Goal: Task Accomplishment & Management: Complete application form

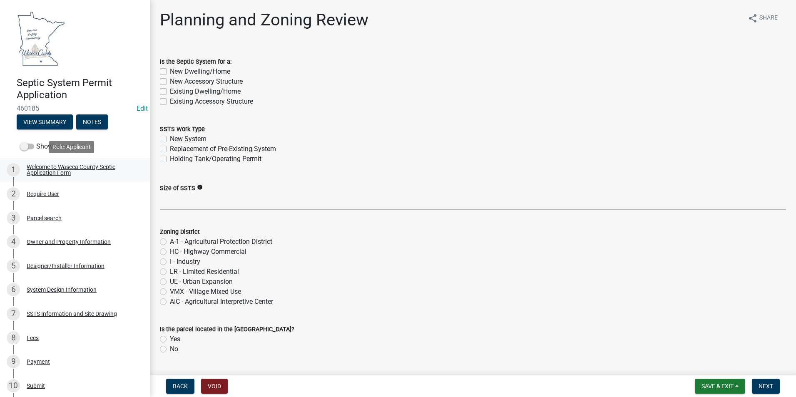
click at [57, 174] on div "Welcome to Waseca County Septic Application Form" at bounding box center [82, 170] width 110 height 12
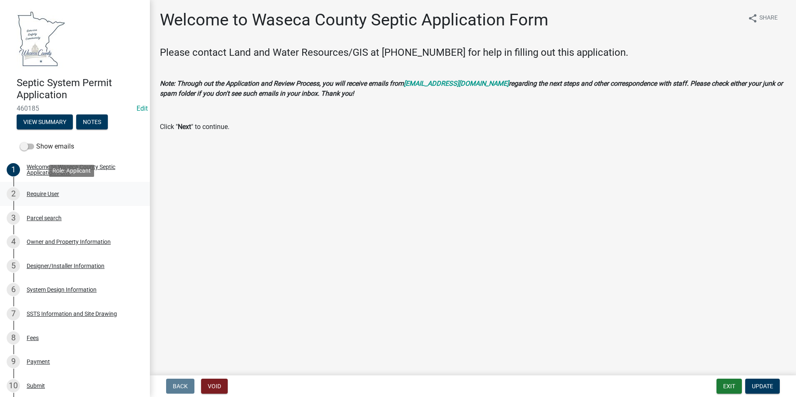
click at [48, 193] on div "Require User" at bounding box center [43, 194] width 32 height 6
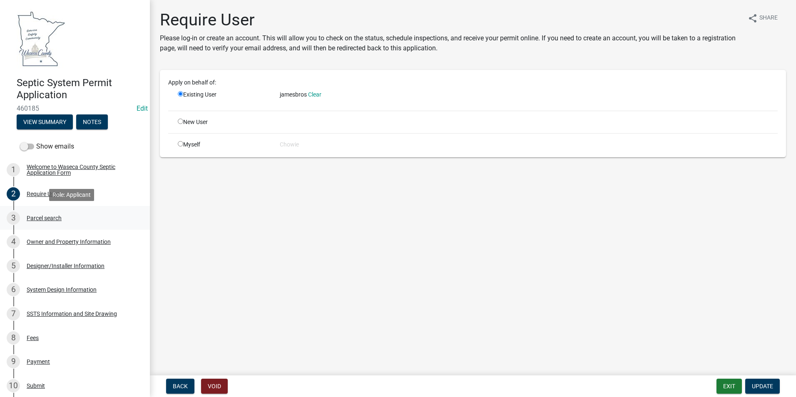
click at [52, 215] on div "Parcel search" at bounding box center [44, 218] width 35 height 6
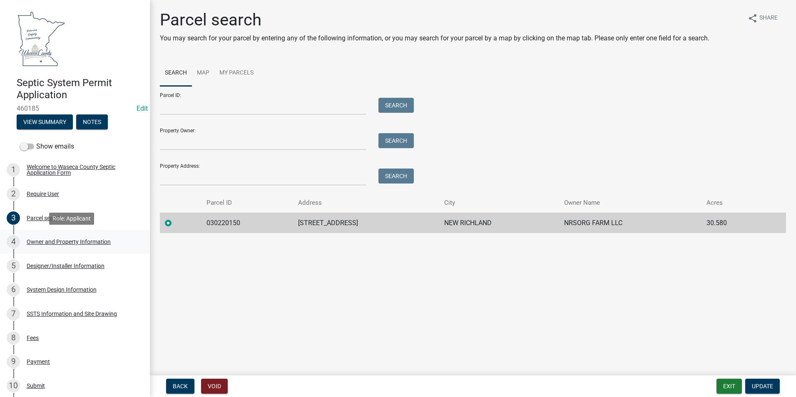
click at [53, 243] on div "Owner and Property Information" at bounding box center [69, 242] width 84 height 6
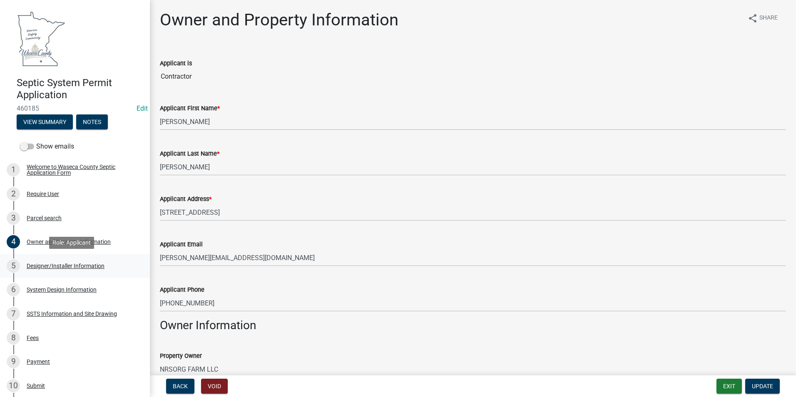
click at [52, 267] on div "Designer/Installer Information" at bounding box center [66, 266] width 78 height 6
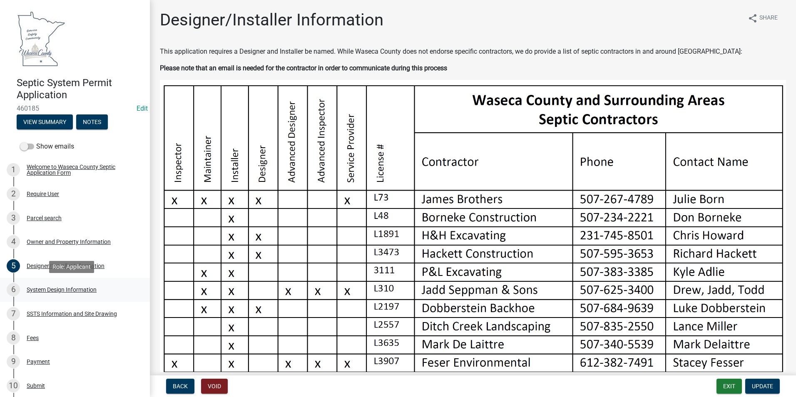
click at [62, 287] on div "System Design Information" at bounding box center [62, 290] width 70 height 6
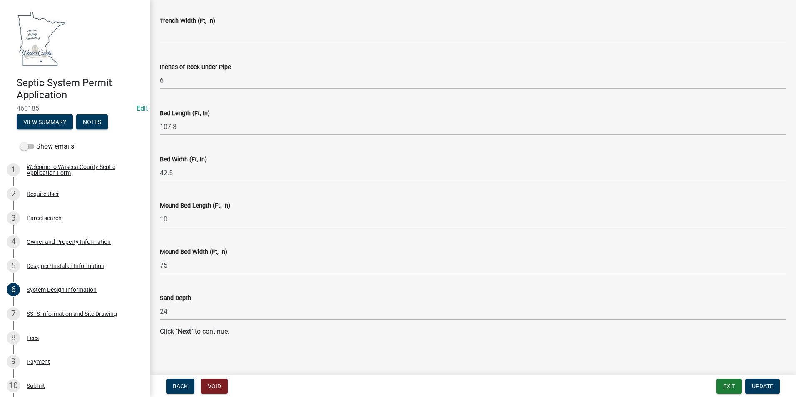
scroll to position [1670, 0]
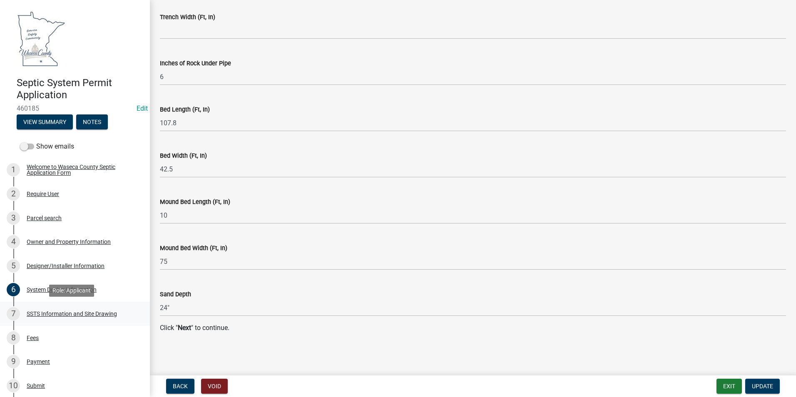
click at [77, 312] on div "SSTS Information and Site Drawing" at bounding box center [72, 314] width 90 height 6
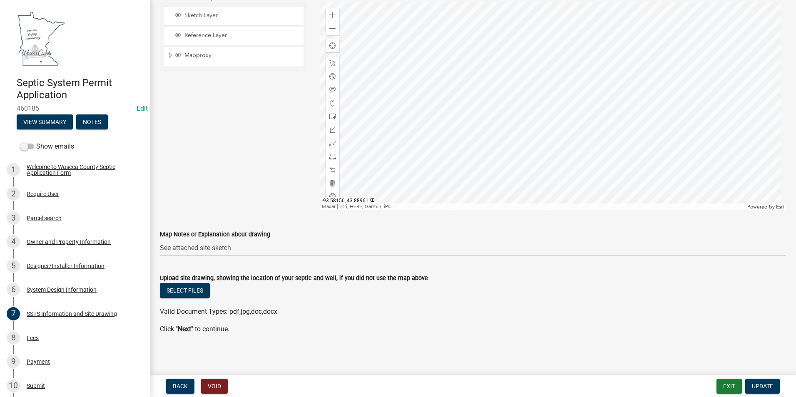
scroll to position [374, 0]
click at [30, 336] on div "Fees" at bounding box center [33, 338] width 12 height 6
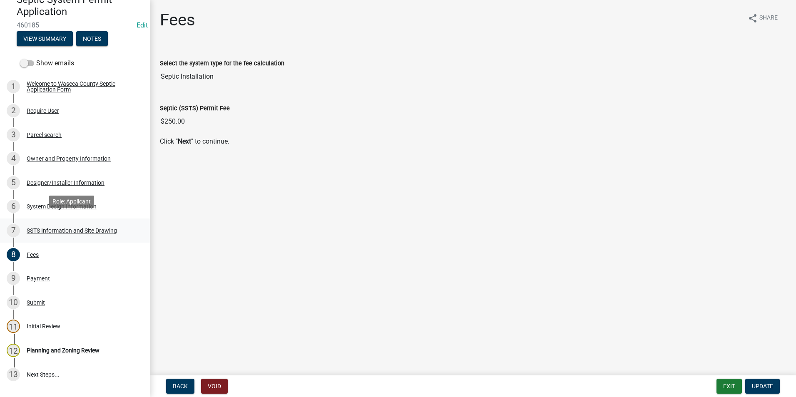
scroll to position [125, 0]
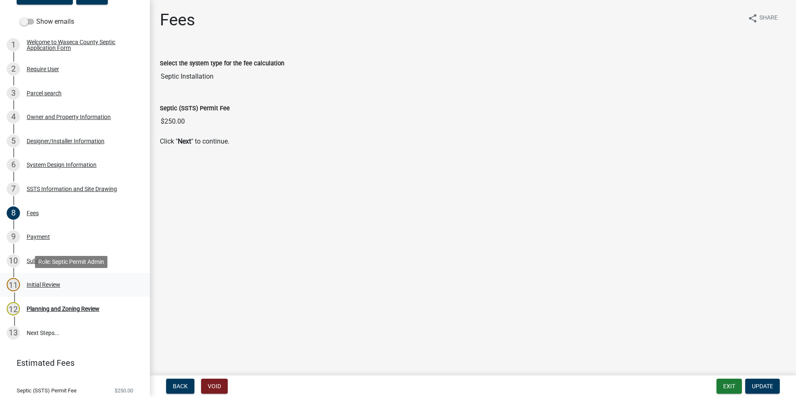
click at [39, 286] on div "Initial Review" at bounding box center [44, 285] width 34 height 6
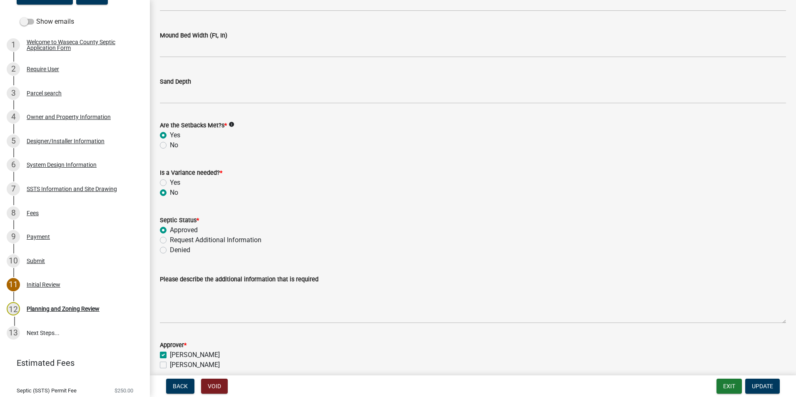
scroll to position [1935, 0]
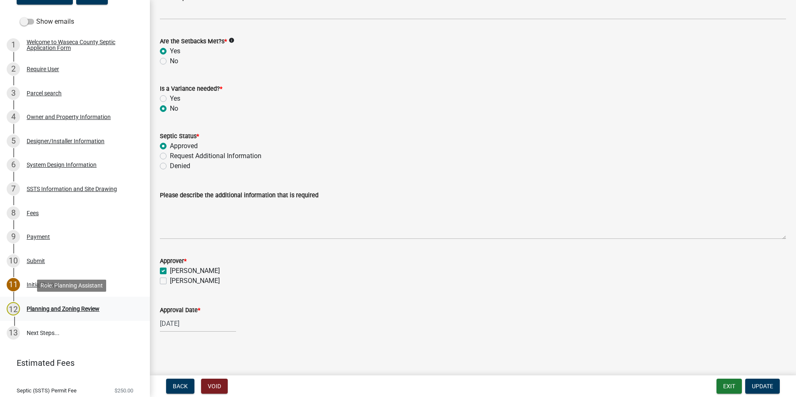
click at [92, 308] on div "Planning and Zoning Review" at bounding box center [63, 309] width 73 height 6
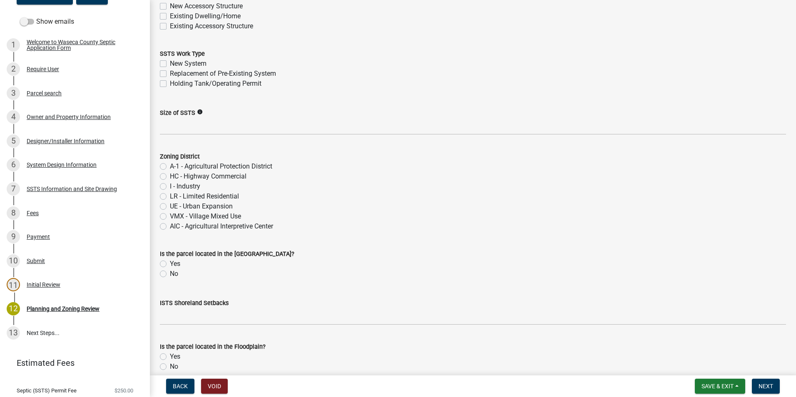
scroll to position [0, 0]
